Goal: Book appointment/travel/reservation

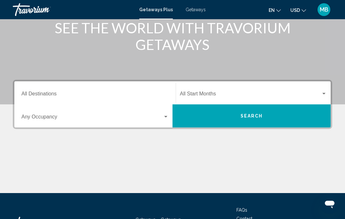
scroll to position [89, 0]
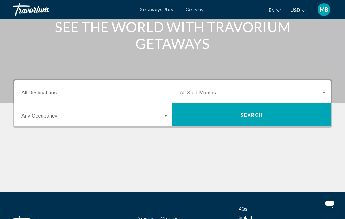
click at [142, 91] on input "Destination All Destinations" at bounding box center [94, 94] width 147 height 6
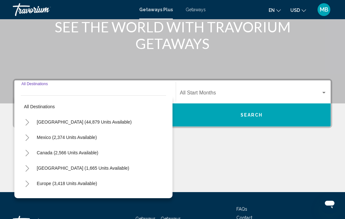
click at [142, 91] on input "Destination All Destinations" at bounding box center [94, 94] width 147 height 6
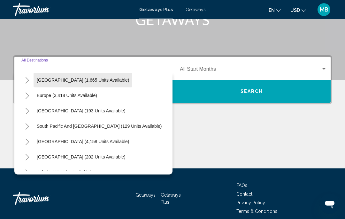
scroll to position [64, 0]
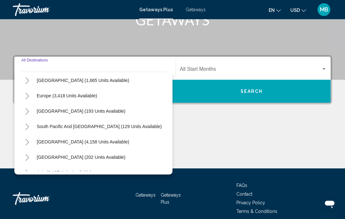
click at [117, 99] on div "Europe (3,418 units available)" at bounding box center [94, 95] width 146 height 15
click at [74, 97] on span "Europe (3,418 units available)" at bounding box center [67, 95] width 60 height 5
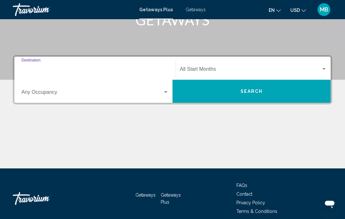
type input "**********"
click at [222, 70] on span "Search widget" at bounding box center [250, 70] width 141 height 6
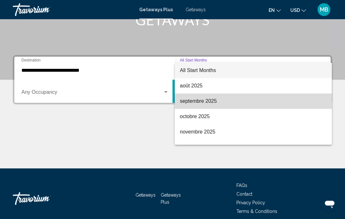
click at [222, 106] on span "septembre 2025" at bounding box center [253, 100] width 147 height 15
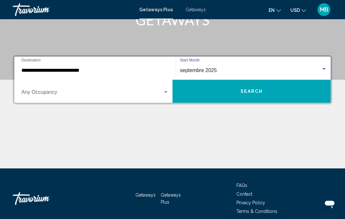
click at [90, 96] on span "Search widget" at bounding box center [92, 94] width 142 height 6
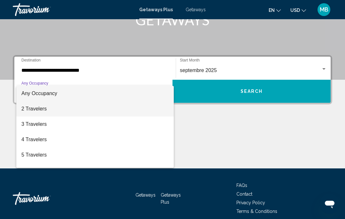
click at [82, 110] on span "2 Travelers" at bounding box center [94, 108] width 147 height 15
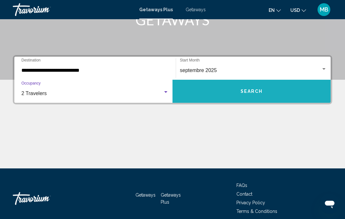
click at [274, 92] on button "Search" at bounding box center [252, 91] width 158 height 23
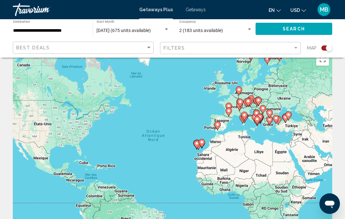
scroll to position [13, 0]
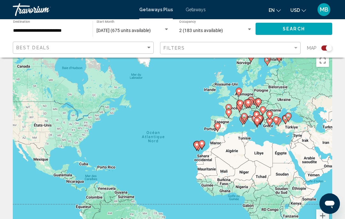
click at [278, 11] on icon "Change language" at bounding box center [279, 10] width 4 height 4
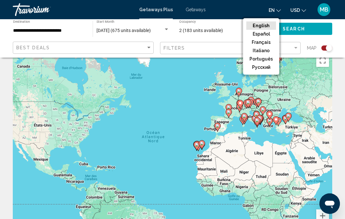
click at [269, 40] on button "Français" at bounding box center [262, 42] width 30 height 8
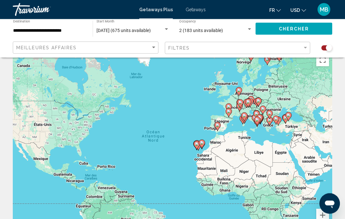
scroll to position [14, 0]
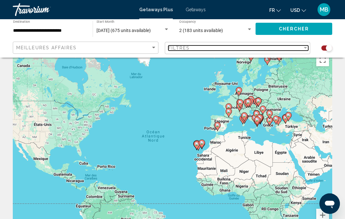
click at [197, 46] on div "Filtres" at bounding box center [236, 47] width 135 height 5
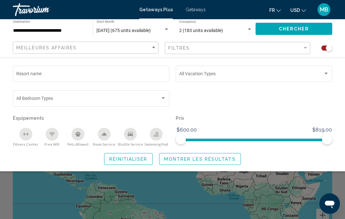
click at [146, 74] on input "Resort name" at bounding box center [91, 74] width 150 height 5
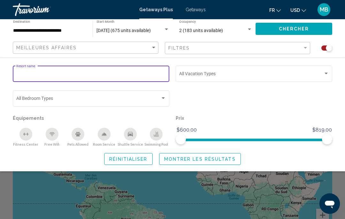
scroll to position [13, 0]
click at [206, 71] on div "Vacation Types All Vacation Types" at bounding box center [254, 73] width 150 height 18
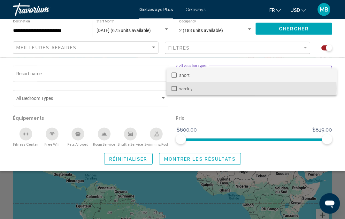
scroll to position [14, 0]
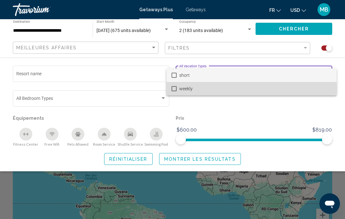
click at [174, 88] on mat-pseudo-checkbox at bounding box center [174, 88] width 5 height 5
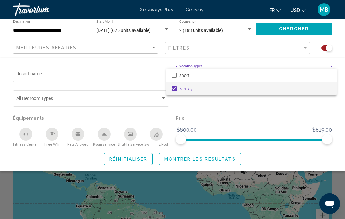
click at [89, 94] on div at bounding box center [172, 109] width 345 height 219
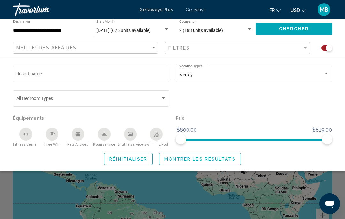
click at [126, 95] on div "Bedroom Types All Bedroom Types" at bounding box center [91, 98] width 150 height 18
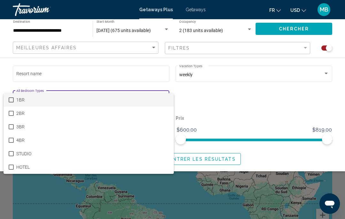
click at [213, 105] on div at bounding box center [172, 109] width 345 height 219
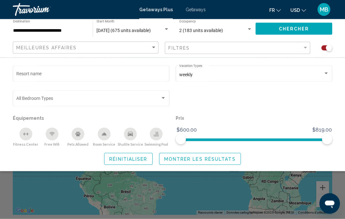
scroll to position [41, 0]
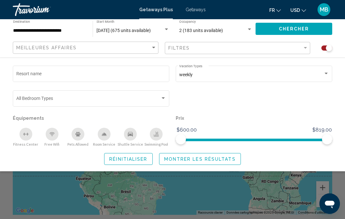
click at [159, 136] on div "Swimming Pool" at bounding box center [156, 134] width 13 height 13
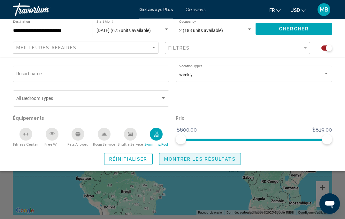
click at [218, 157] on span "Montrer les résultats" at bounding box center [200, 158] width 72 height 5
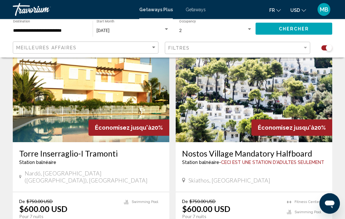
scroll to position [245, 0]
click at [301, 10] on button "USD USD ($) MXN (Mex$) CAD (Can$) GBP (£) EUR (€) AUD (A$) NZD (NZ$) CNY (CN¥)" at bounding box center [299, 9] width 16 height 9
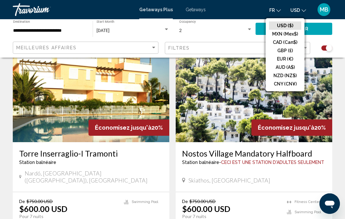
click at [293, 59] on button "EUR (€)" at bounding box center [285, 59] width 32 height 8
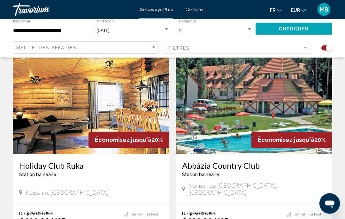
scroll to position [458, 0]
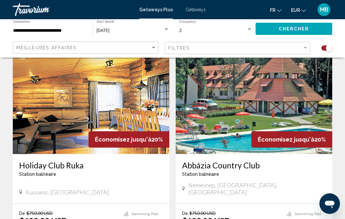
click at [308, 162] on h3 "Abbázia Country Club" at bounding box center [254, 165] width 144 height 10
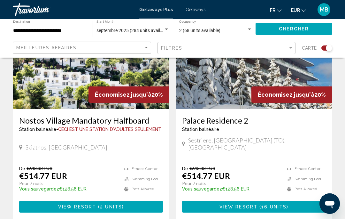
scroll to position [705, 0]
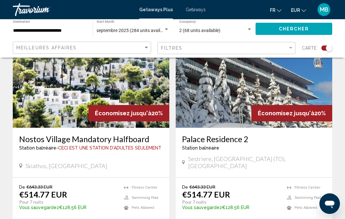
click at [110, 70] on img "Main content" at bounding box center [91, 76] width 157 height 102
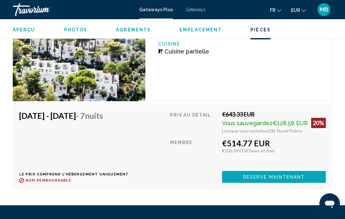
scroll to position [1238, 0]
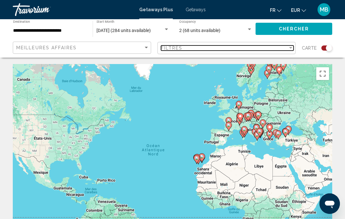
click at [198, 48] on div "Filtres" at bounding box center [224, 47] width 127 height 5
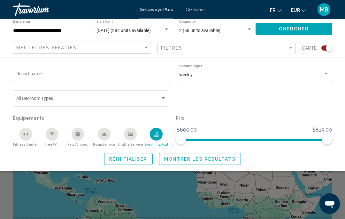
click at [143, 102] on div "Search widget" at bounding box center [91, 99] width 150 height 5
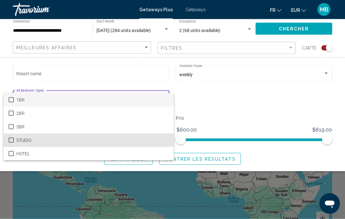
scroll to position [11, 0]
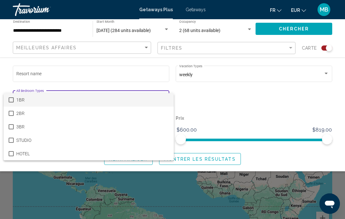
click at [222, 101] on div at bounding box center [172, 109] width 345 height 219
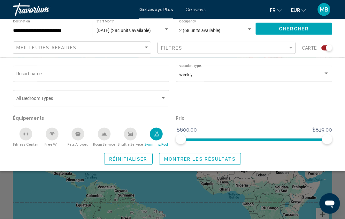
scroll to position [14, 0]
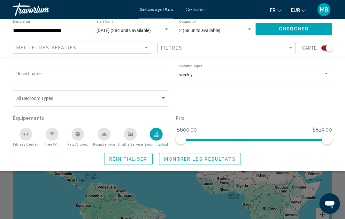
click at [220, 160] on span "Montrer les résultats" at bounding box center [200, 158] width 72 height 5
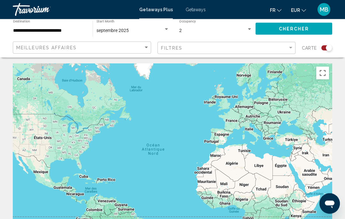
scroll to position [0, 0]
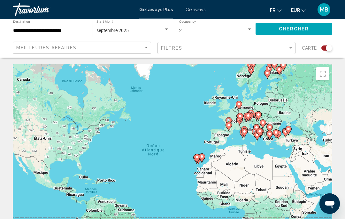
click at [321, 28] on button "Chercher" at bounding box center [294, 29] width 77 height 12
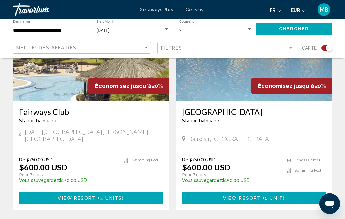
scroll to position [723, 0]
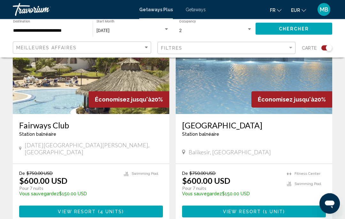
click at [304, 96] on span "Économisez jusqu'à" at bounding box center [286, 99] width 57 height 7
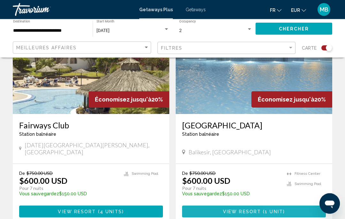
click at [285, 206] on button "View Resort ( 1 unit )" at bounding box center [254, 212] width 144 height 12
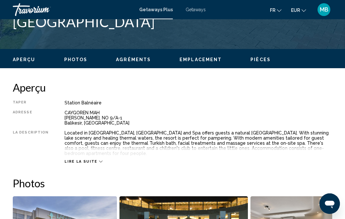
scroll to position [297, 0]
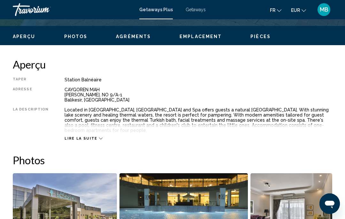
click at [91, 136] on span "Lire la suite" at bounding box center [81, 138] width 33 height 4
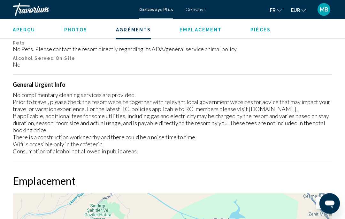
scroll to position [849, 0]
click at [28, 32] on span "Aperçu" at bounding box center [24, 29] width 23 height 5
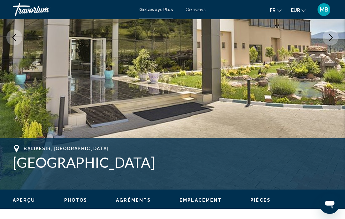
scroll to position [134, 0]
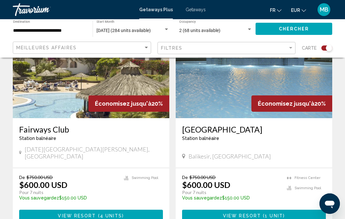
scroll to position [719, 0]
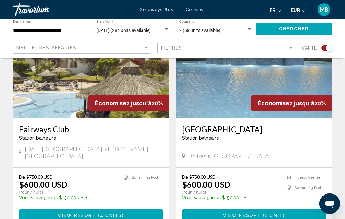
click at [124, 209] on button "View Resort ( 4 units )" at bounding box center [91, 215] width 144 height 12
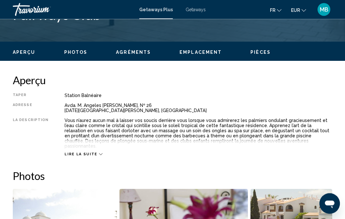
scroll to position [288, 0]
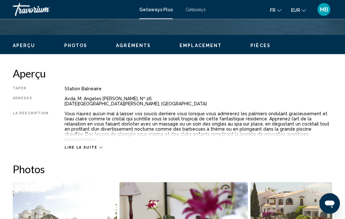
click at [103, 137] on div "Lire la suite" at bounding box center [199, 141] width 268 height 18
click at [93, 146] on div "Lire la suite" at bounding box center [84, 148] width 38 height 4
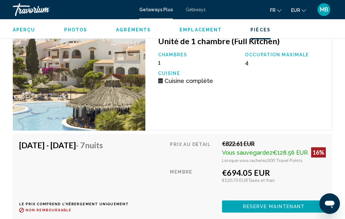
scroll to position [1572, 0]
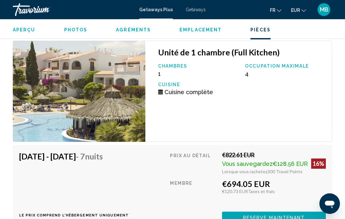
scroll to position [28, 0]
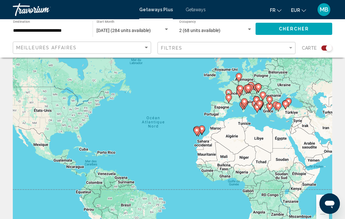
click at [317, 31] on button "Chercher" at bounding box center [294, 29] width 77 height 12
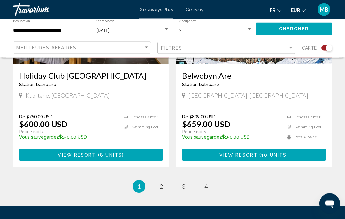
scroll to position [1450, 0]
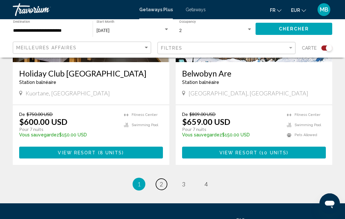
click at [164, 178] on link "page 2" at bounding box center [161, 183] width 11 height 11
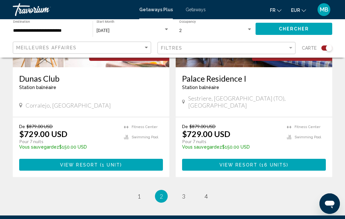
scroll to position [1450, 0]
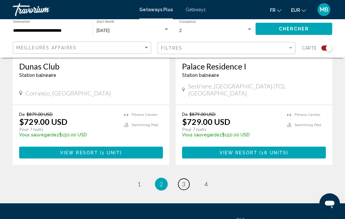
click at [181, 178] on link "page 3" at bounding box center [183, 183] width 11 height 11
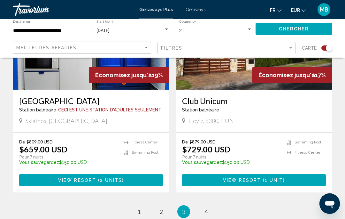
scroll to position [1450, 0]
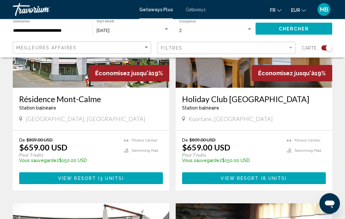
click at [201, 11] on span "Getaways" at bounding box center [196, 9] width 20 height 5
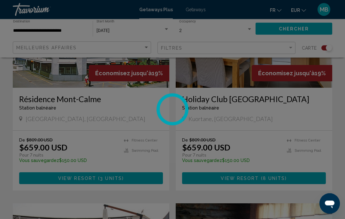
scroll to position [299, 0]
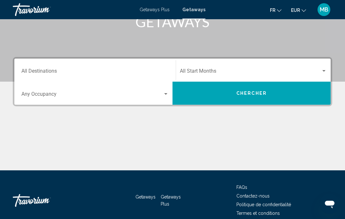
click at [305, 73] on span "Search widget" at bounding box center [250, 72] width 141 height 6
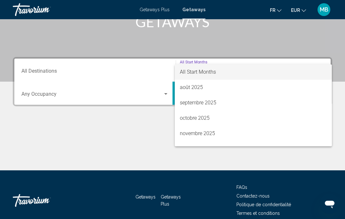
scroll to position [112, 0]
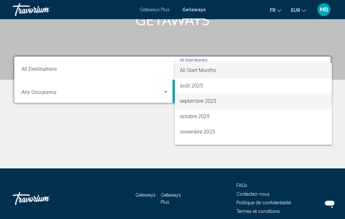
click at [238, 103] on span "septembre 2025" at bounding box center [253, 100] width 147 height 15
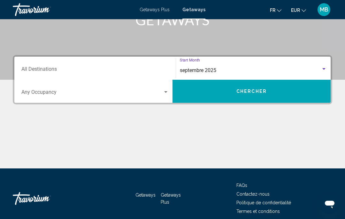
click at [100, 73] on input "Destination All Destinations" at bounding box center [94, 70] width 147 height 6
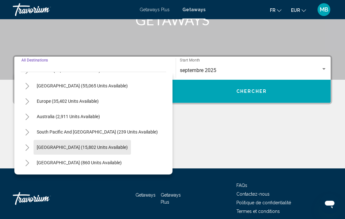
scroll to position [55, 0]
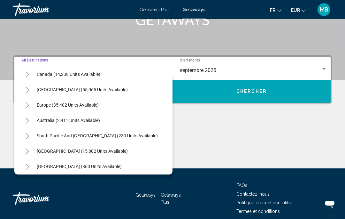
click at [79, 107] on span "Europe (35,402 units available)" at bounding box center [68, 104] width 62 height 5
type input "**********"
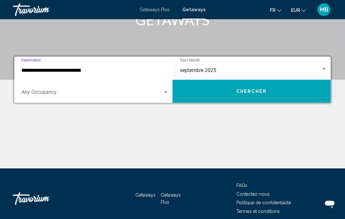
click at [97, 94] on span "Search widget" at bounding box center [92, 94] width 142 height 6
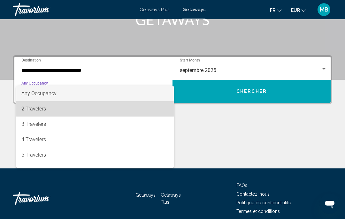
click at [73, 109] on span "2 Travelers" at bounding box center [94, 108] width 147 height 15
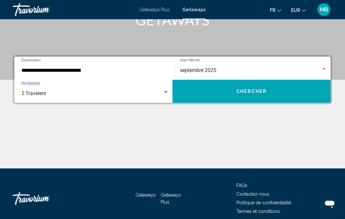
click at [211, 92] on button "Chercher" at bounding box center [252, 91] width 158 height 23
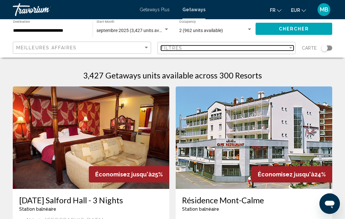
click at [241, 49] on div "Filtres" at bounding box center [224, 47] width 127 height 5
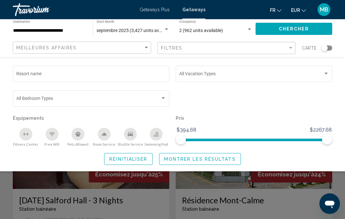
click at [237, 72] on span "Search widget" at bounding box center [251, 74] width 144 height 5
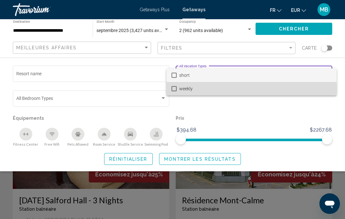
click at [211, 89] on span "weekly" at bounding box center [255, 88] width 153 height 13
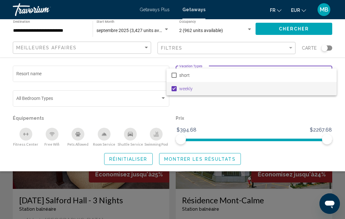
click at [143, 103] on div at bounding box center [172, 109] width 345 height 219
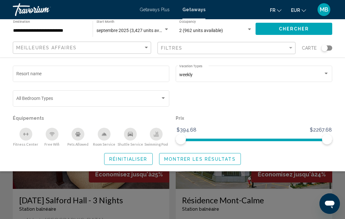
click at [151, 99] on span "Search widget" at bounding box center [88, 99] width 144 height 5
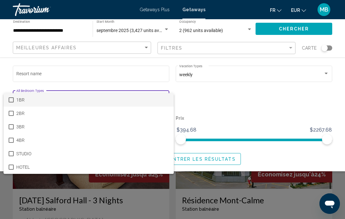
click at [227, 101] on div at bounding box center [172, 109] width 345 height 219
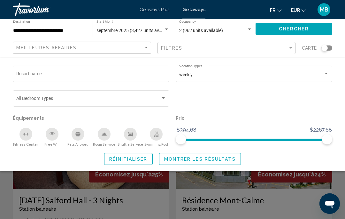
click at [158, 136] on icon "Swimming Pool" at bounding box center [156, 133] width 5 height 5
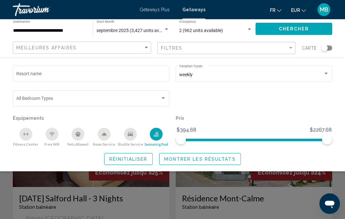
scroll to position [2, 0]
click at [227, 159] on span "Montrer les résultats" at bounding box center [200, 158] width 72 height 5
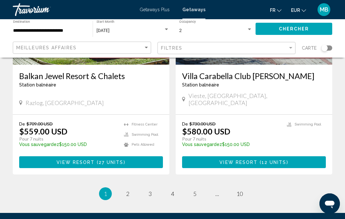
scroll to position [1248, 0]
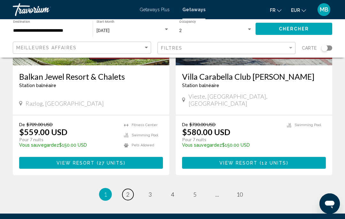
click at [127, 189] on link "page 2" at bounding box center [127, 194] width 11 height 11
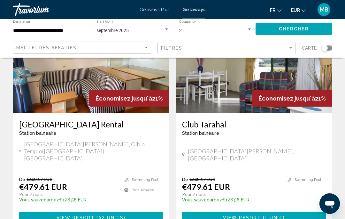
scroll to position [1251, 0]
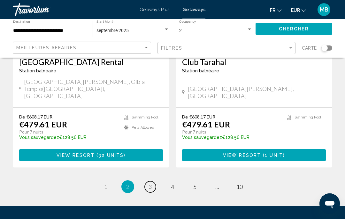
click at [149, 183] on span "3" at bounding box center [150, 186] width 3 height 7
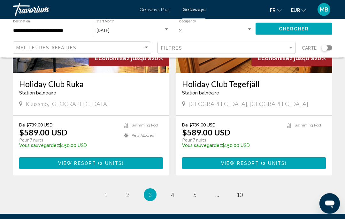
scroll to position [1251, 0]
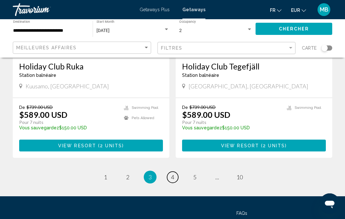
click at [176, 171] on link "page 4" at bounding box center [172, 176] width 11 height 11
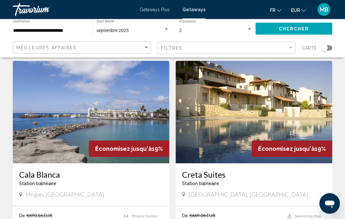
scroll to position [904, 0]
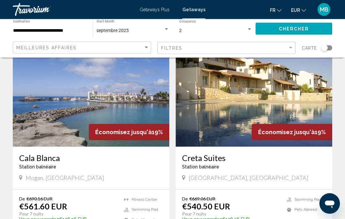
click at [306, 112] on img "Main content" at bounding box center [254, 95] width 157 height 102
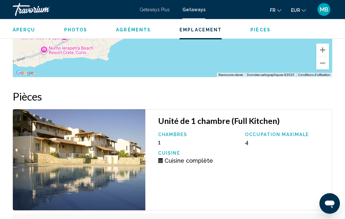
scroll to position [1180, 0]
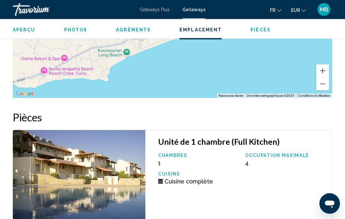
scroll to position [28, 0]
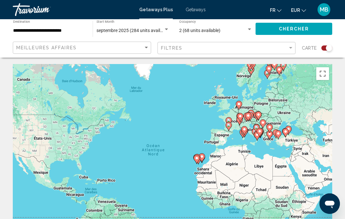
click at [139, 78] on div "Pour activer le glissement avec le clavier, appuyez sur Alt+Entrée. Une fois ce…" at bounding box center [173, 160] width 320 height 192
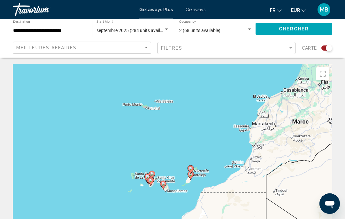
click at [62, 33] on input "**********" at bounding box center [49, 30] width 73 height 5
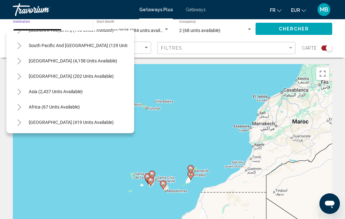
scroll to position [395, 0]
click at [24, 107] on button "Toggle Africa (67 units available)" at bounding box center [19, 106] width 13 height 13
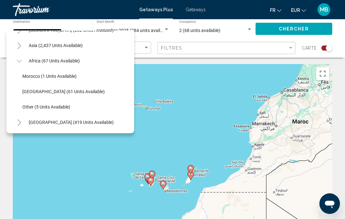
scroll to position [441, 0]
click at [66, 107] on span "Other (5 units available)" at bounding box center [46, 106] width 48 height 5
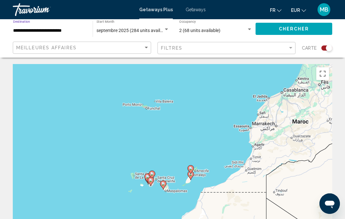
click at [164, 180] on gmp-advanced-marker "Main content" at bounding box center [163, 185] width 6 height 10
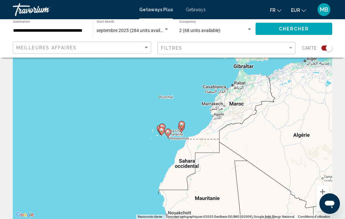
click at [168, 130] on icon "Main content" at bounding box center [168, 133] width 6 height 8
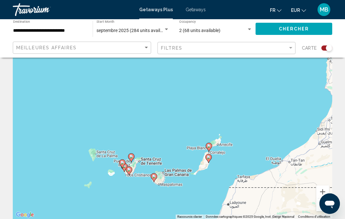
click at [155, 179] on icon "Main content" at bounding box center [154, 177] width 6 height 8
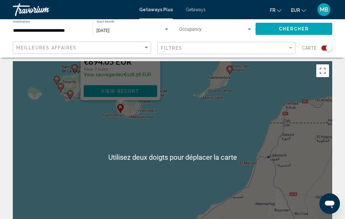
scroll to position [3, 0]
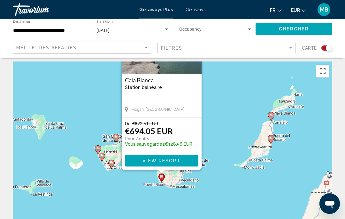
type input "**********"
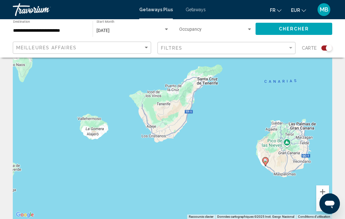
click at [180, 111] on div "Pour activer le glissement avec le clavier, appuyez sur Alt+Entrée. Une fois ce…" at bounding box center [173, 123] width 320 height 192
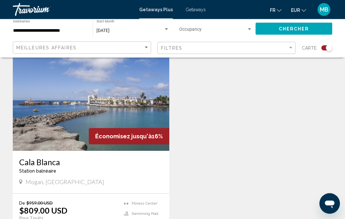
scroll to position [239, 0]
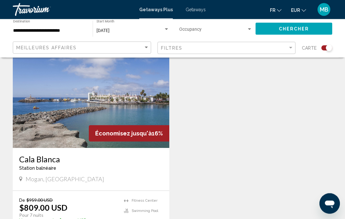
click at [136, 123] on img "Main content" at bounding box center [91, 97] width 157 height 102
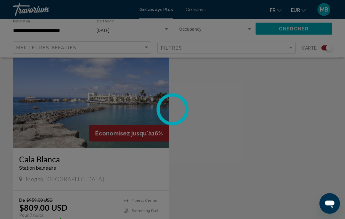
scroll to position [239, 0]
